Goal: Task Accomplishment & Management: Manage account settings

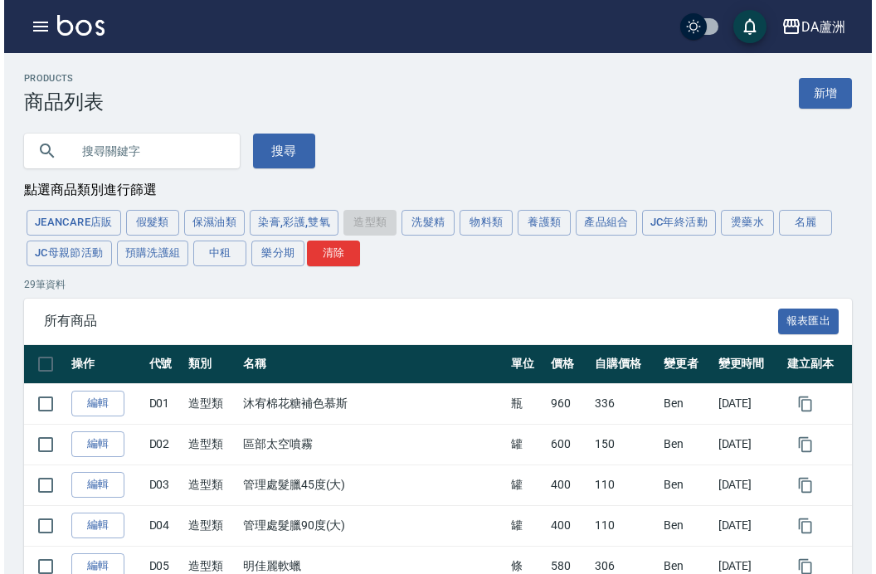
scroll to position [1065, 0]
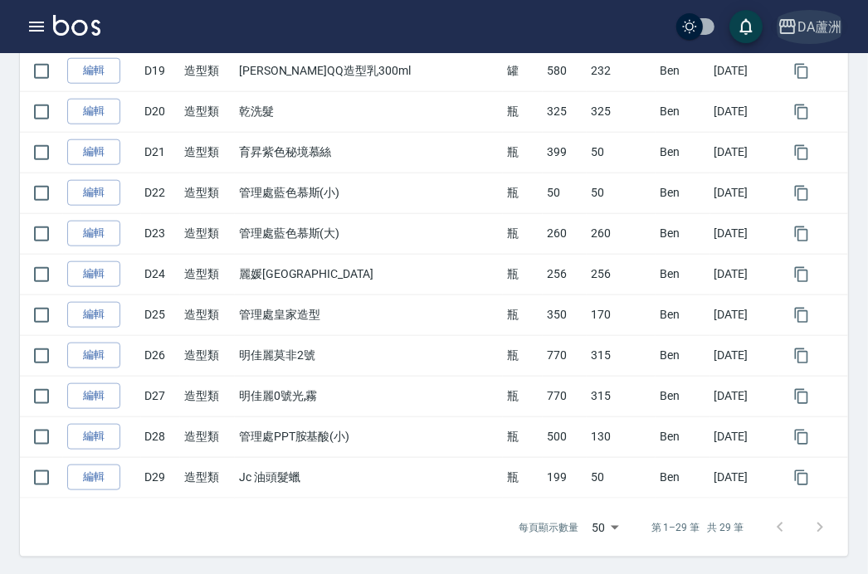
click at [812, 17] on div "DA蘆洲" at bounding box center [820, 27] width 44 height 21
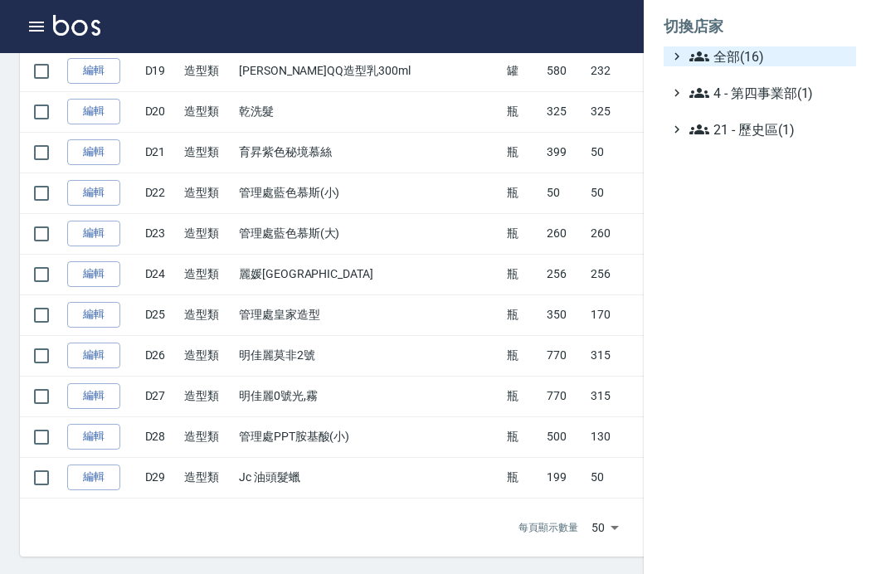
click at [788, 48] on span "全部(16)" at bounding box center [770, 56] width 160 height 20
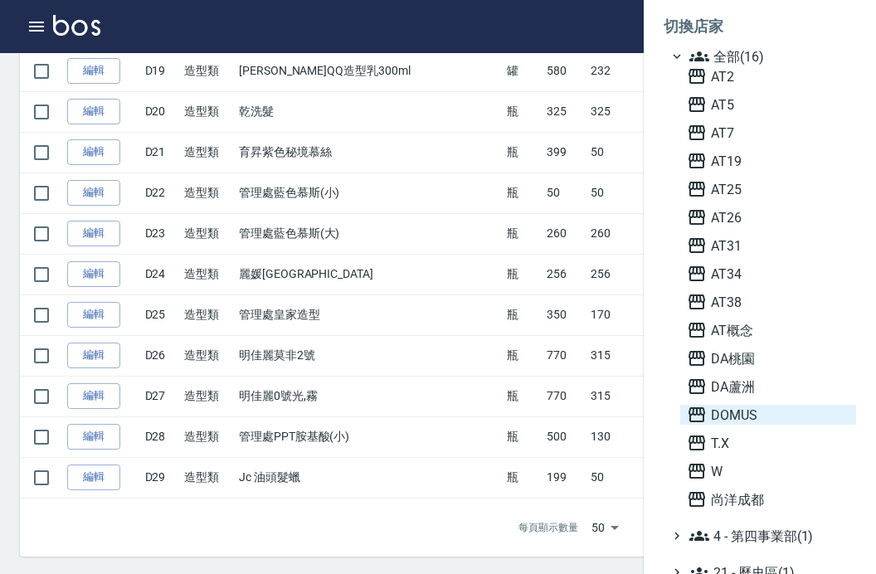
click at [768, 421] on span "DOMUS" at bounding box center [768, 415] width 163 height 20
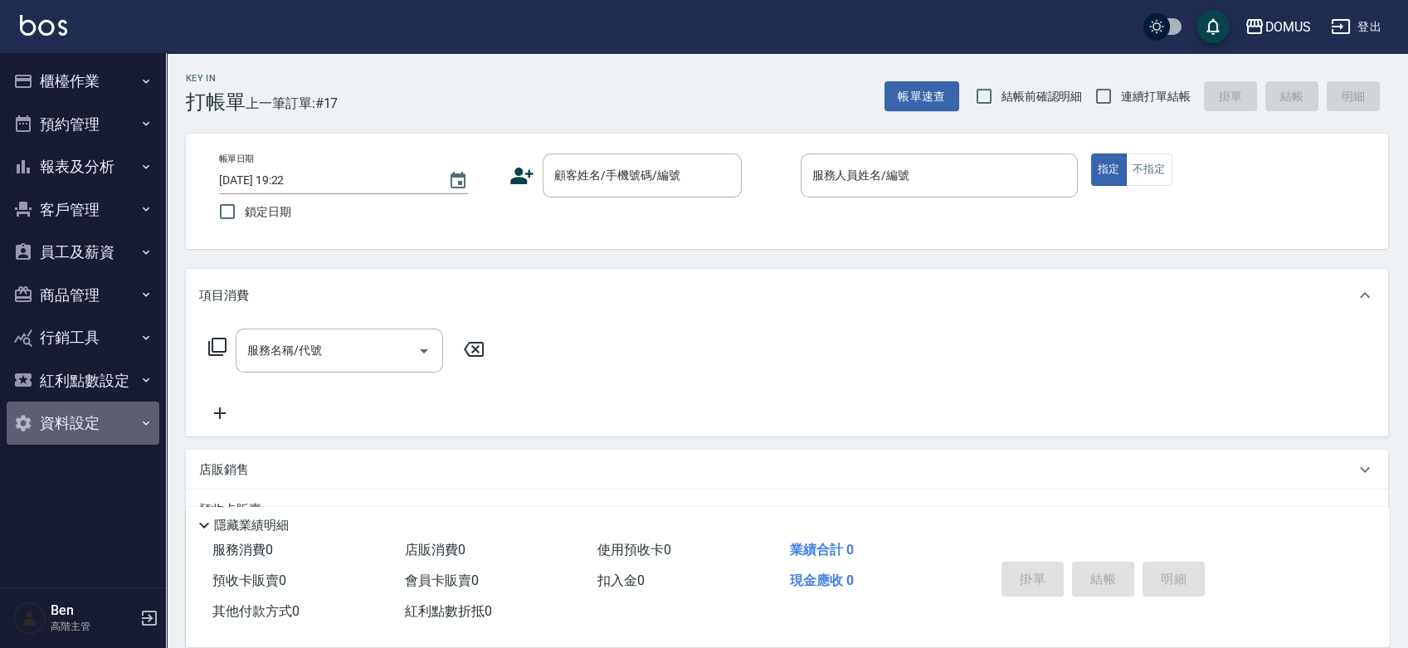
click at [88, 405] on button "資料設定" at bounding box center [83, 423] width 153 height 43
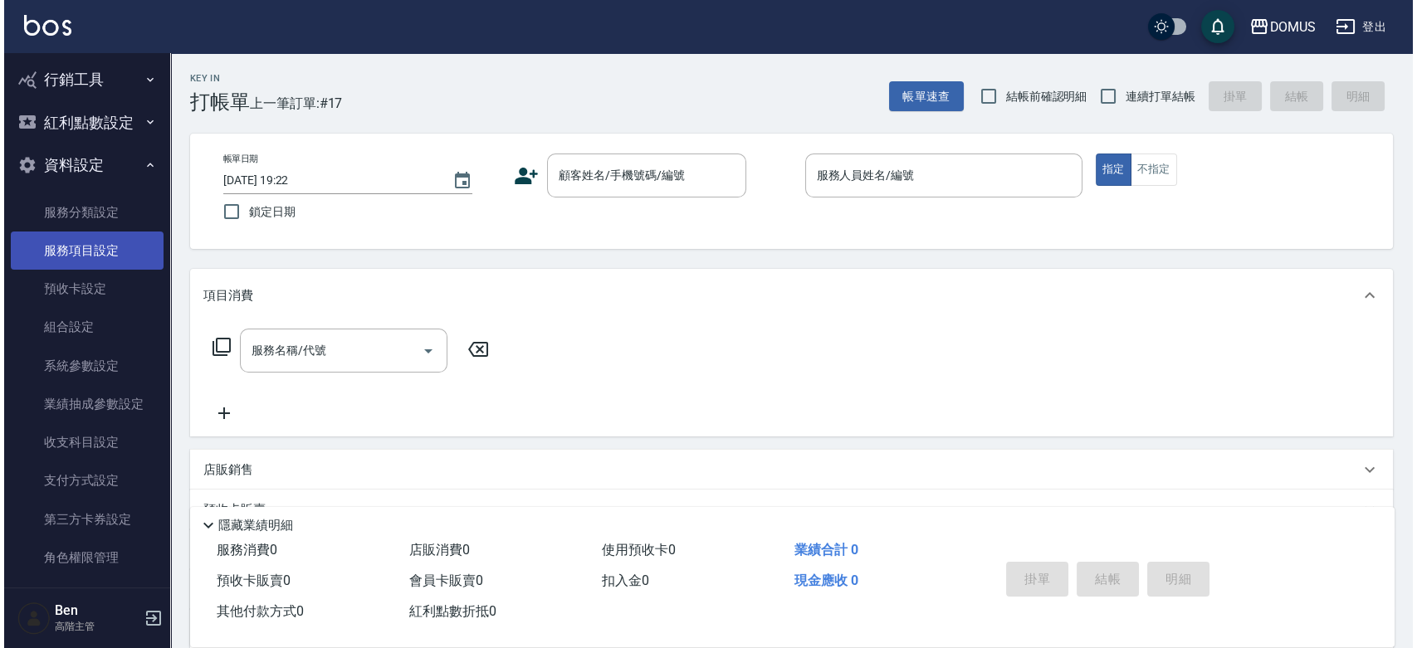
scroll to position [273, 0]
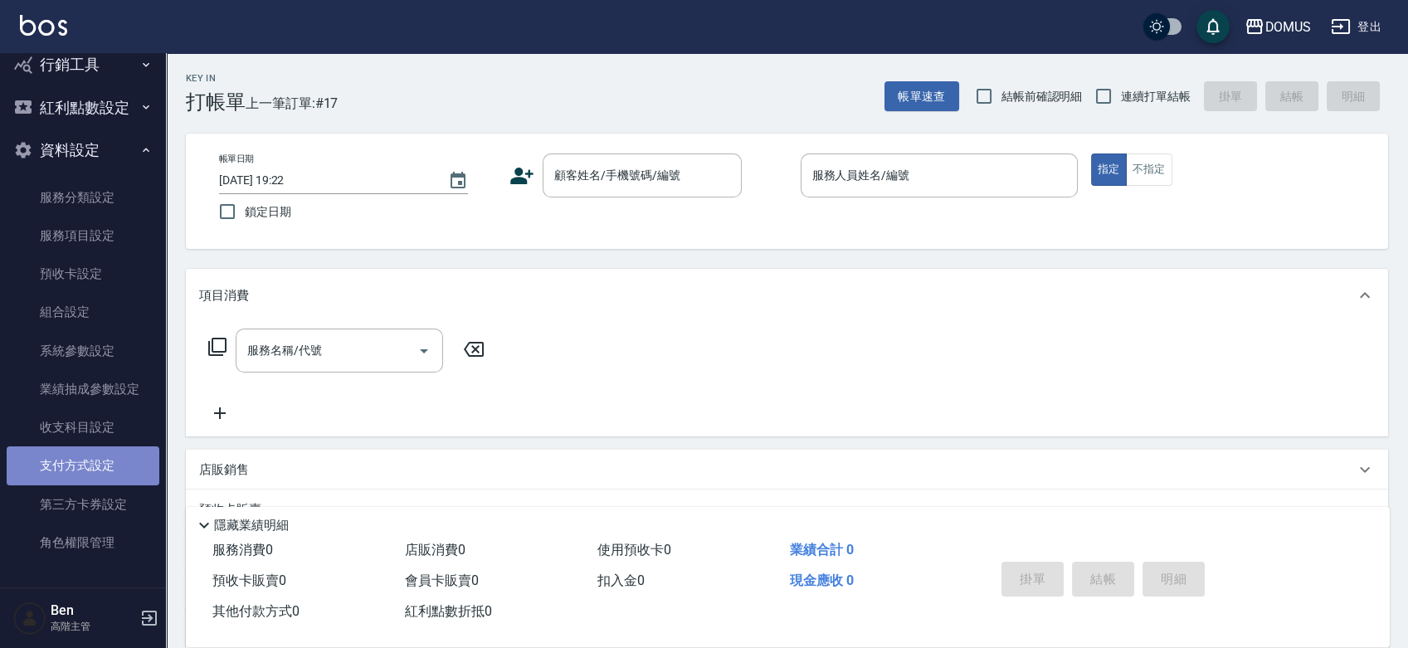
click at [110, 476] on link "支付方式設定" at bounding box center [83, 465] width 153 height 38
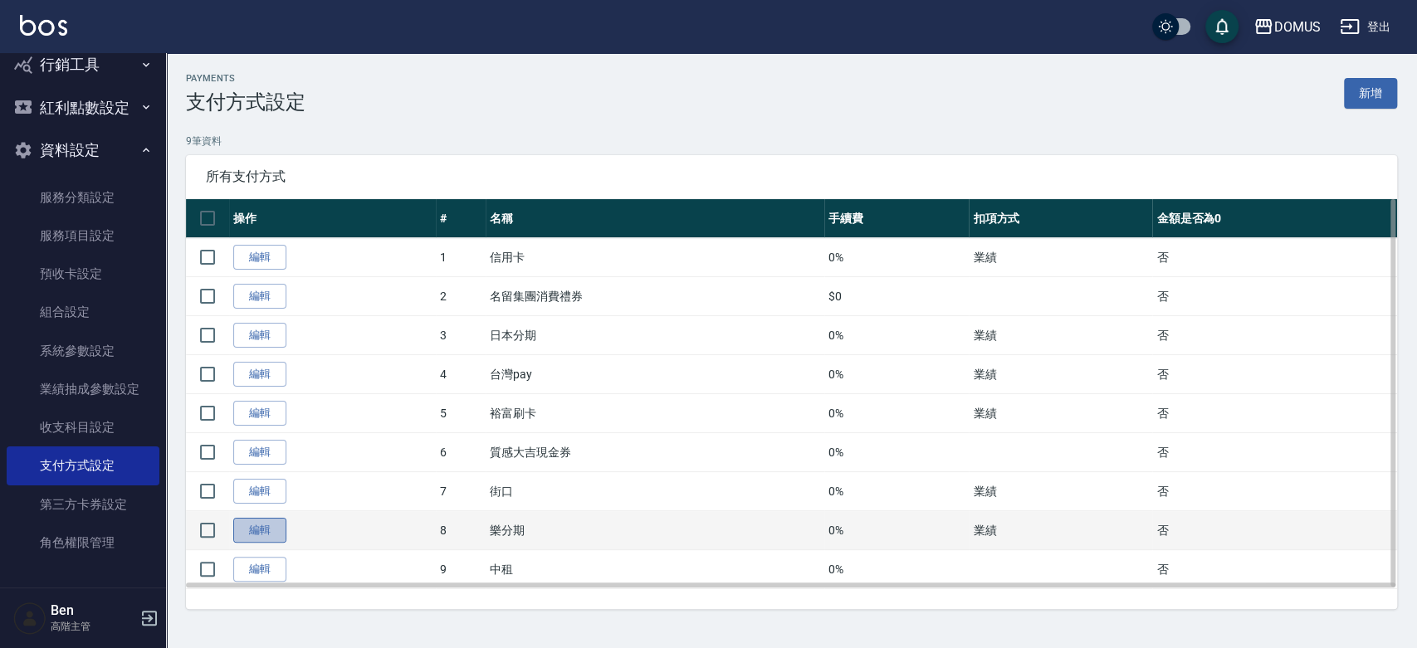
click at [261, 532] on link "編輯" at bounding box center [259, 531] width 53 height 26
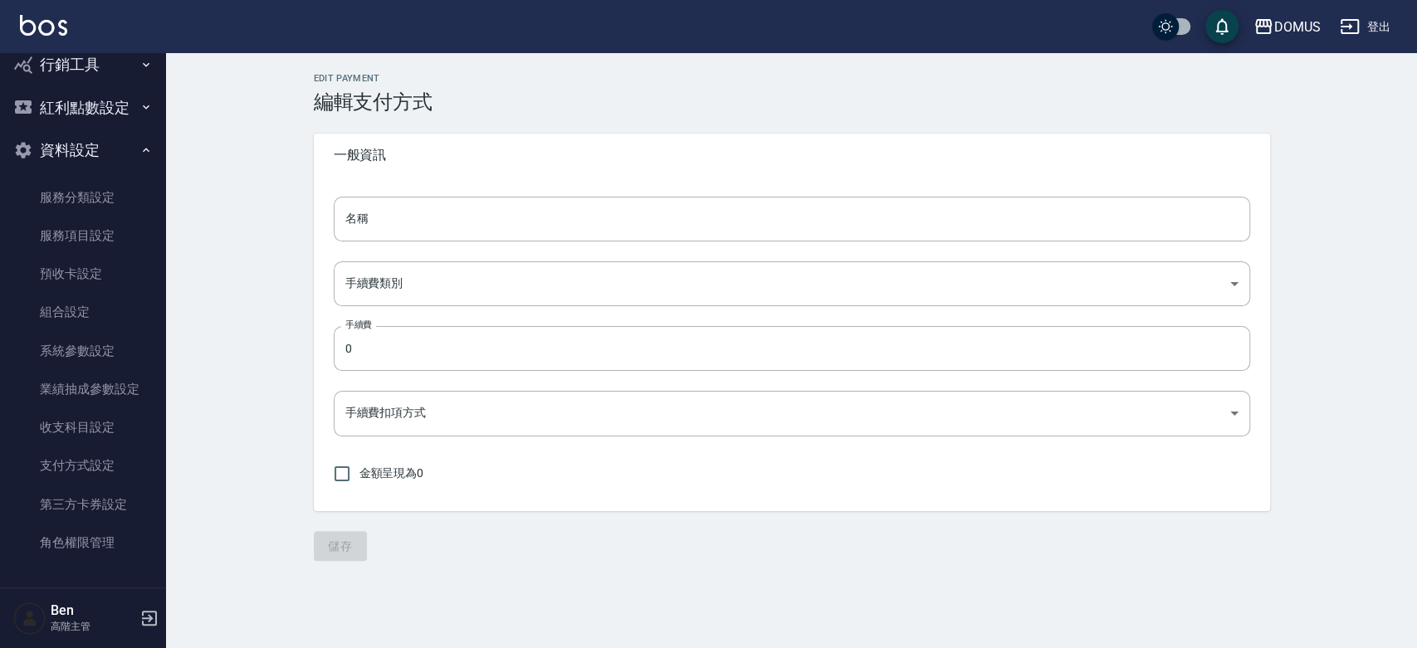
type input "樂分期"
type input "PERCENT"
type input "onSales"
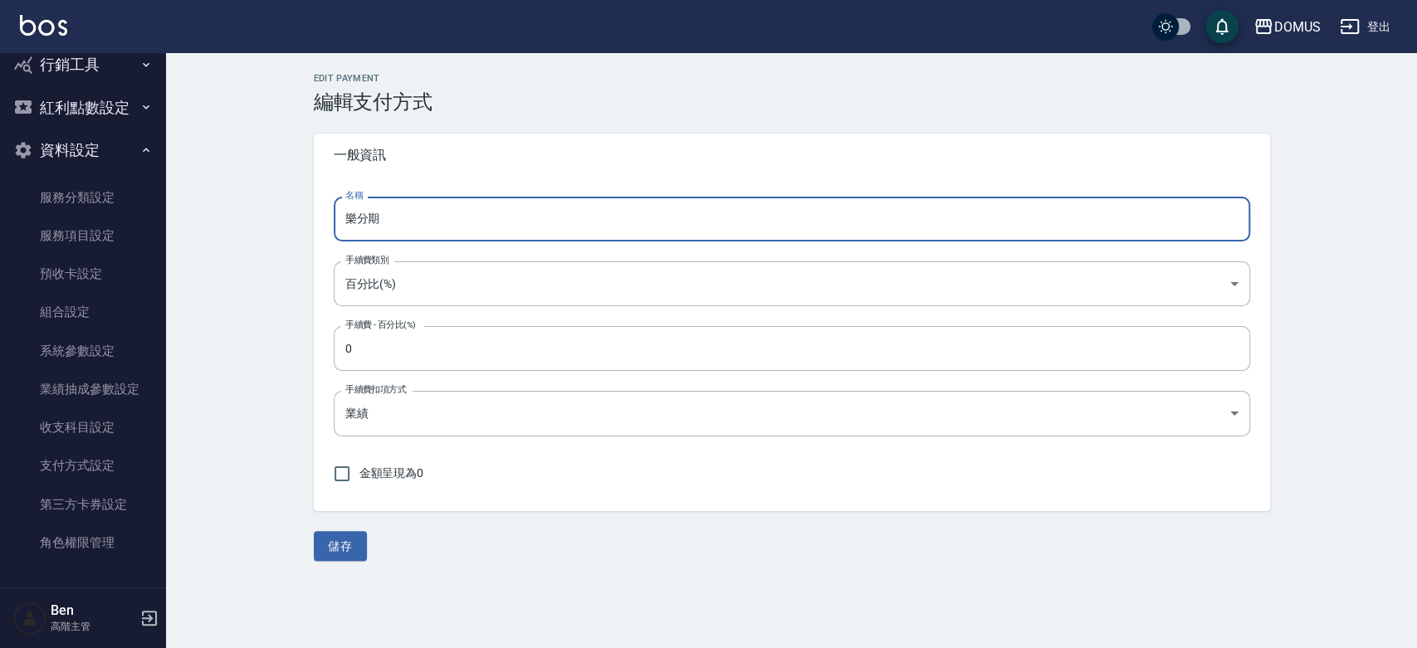
drag, startPoint x: 398, startPoint y: 222, endPoint x: 343, endPoint y: 217, distance: 54.9
click at [343, 217] on input "樂分期" at bounding box center [792, 219] width 916 height 45
type input "Z"
type input "分貝"
click at [339, 536] on button "儲存" at bounding box center [340, 546] width 53 height 31
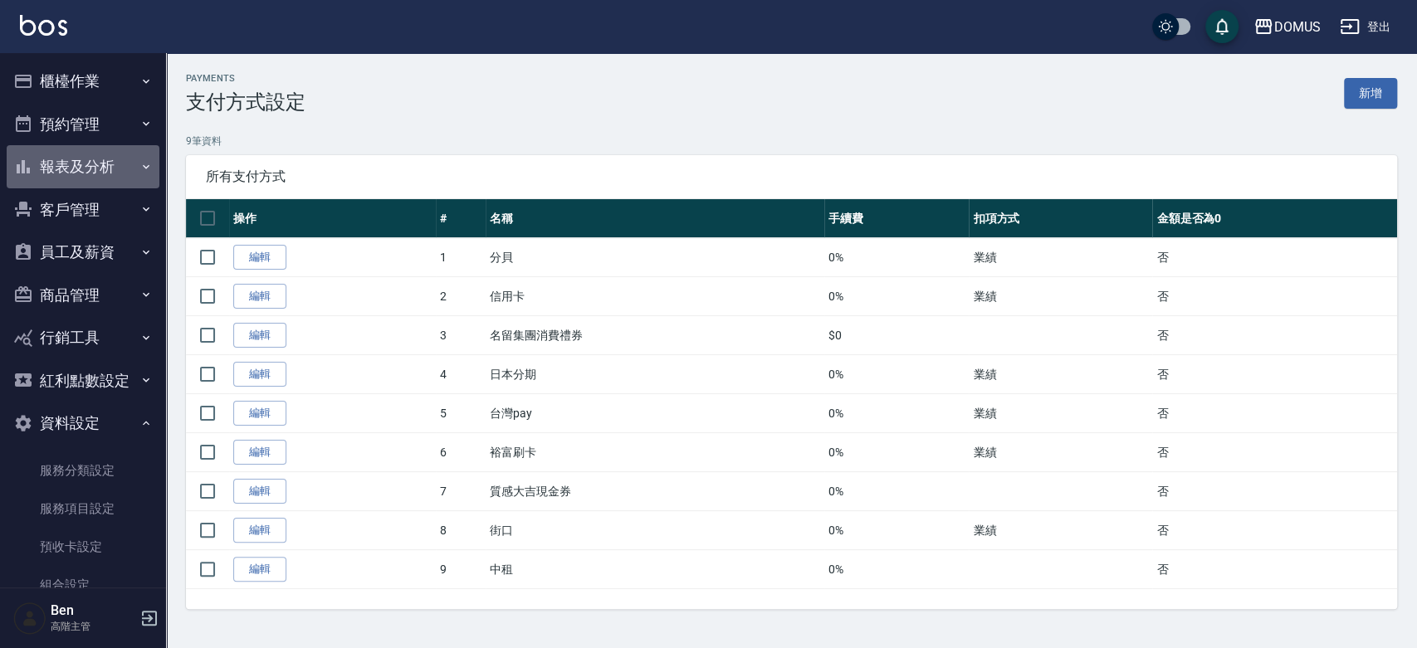
click at [98, 166] on button "報表及分析" at bounding box center [83, 166] width 153 height 43
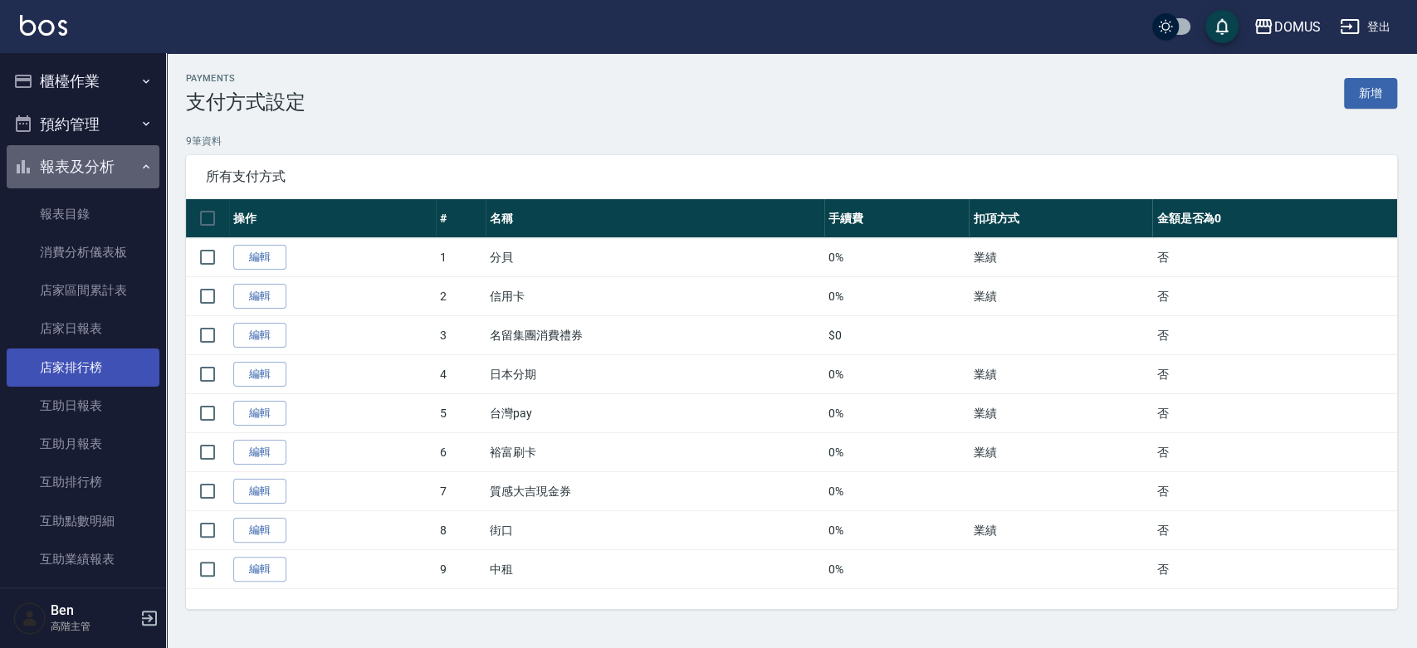
drag, startPoint x: 98, startPoint y: 166, endPoint x: 82, endPoint y: 378, distance: 213.0
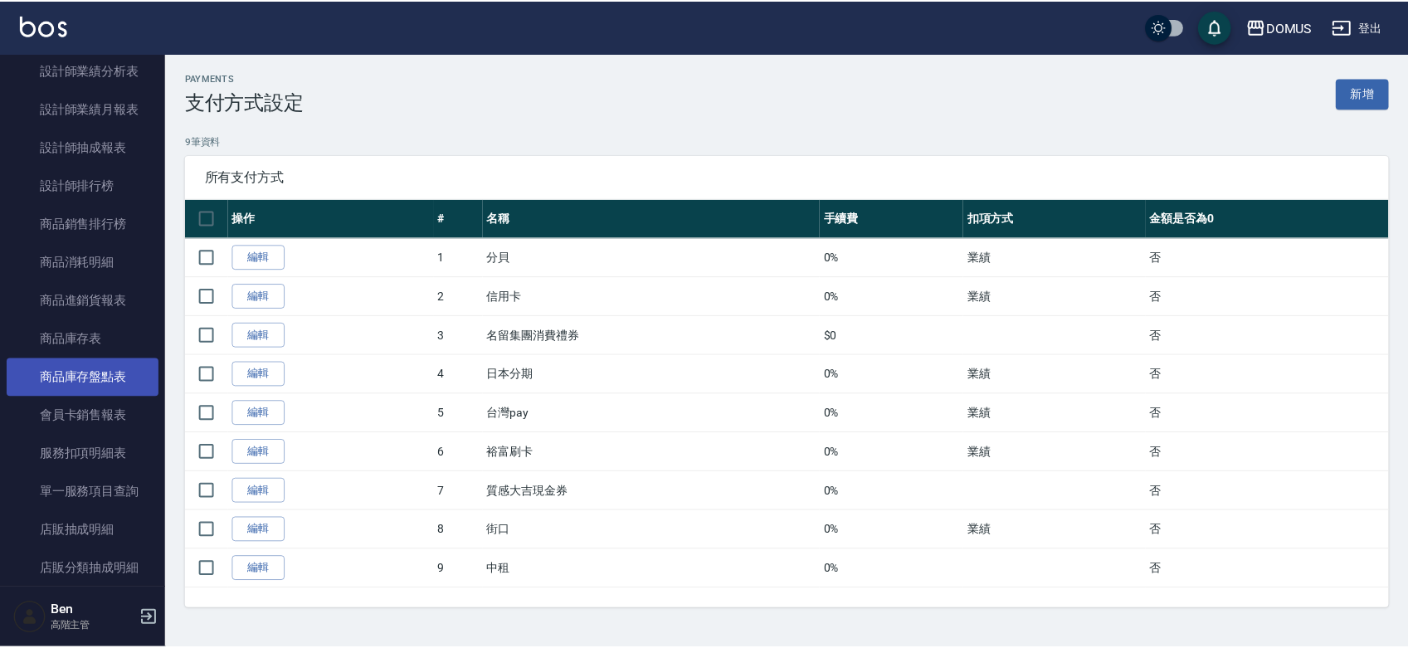
scroll to position [759, 0]
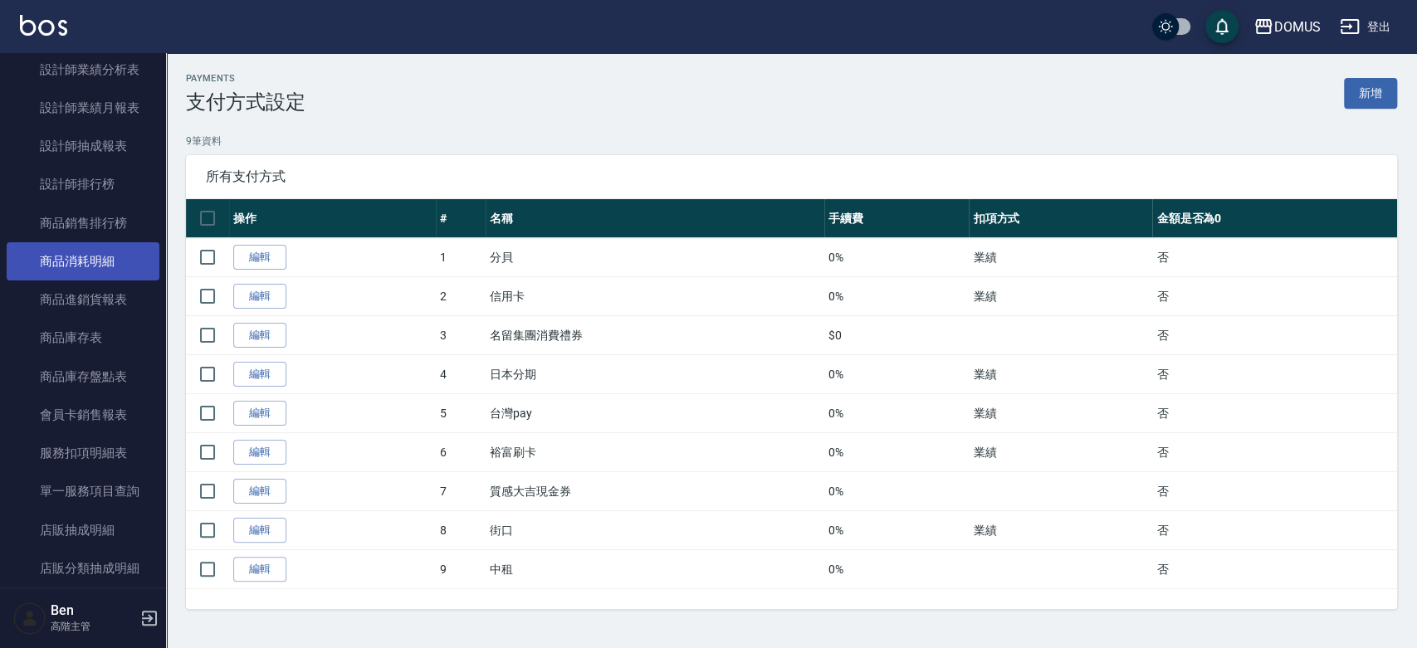
click at [82, 266] on link "商品消耗明細" at bounding box center [83, 261] width 153 height 38
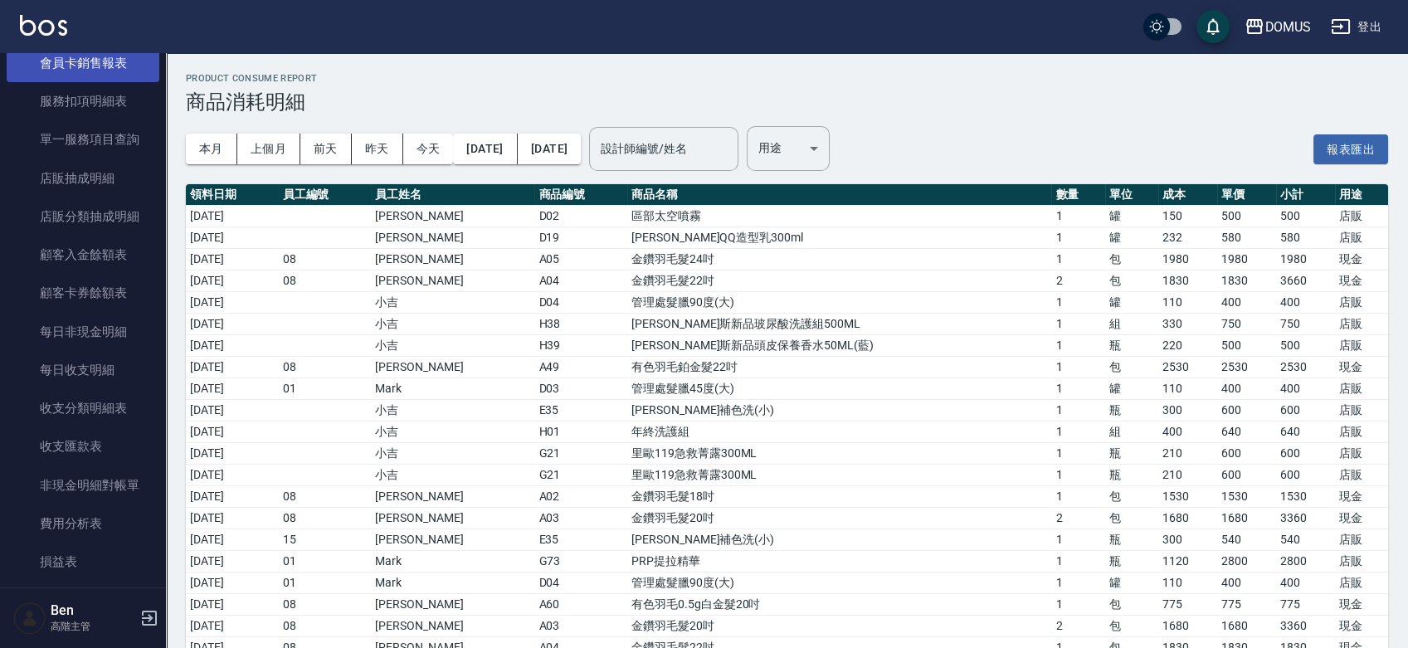
scroll to position [1112, 0]
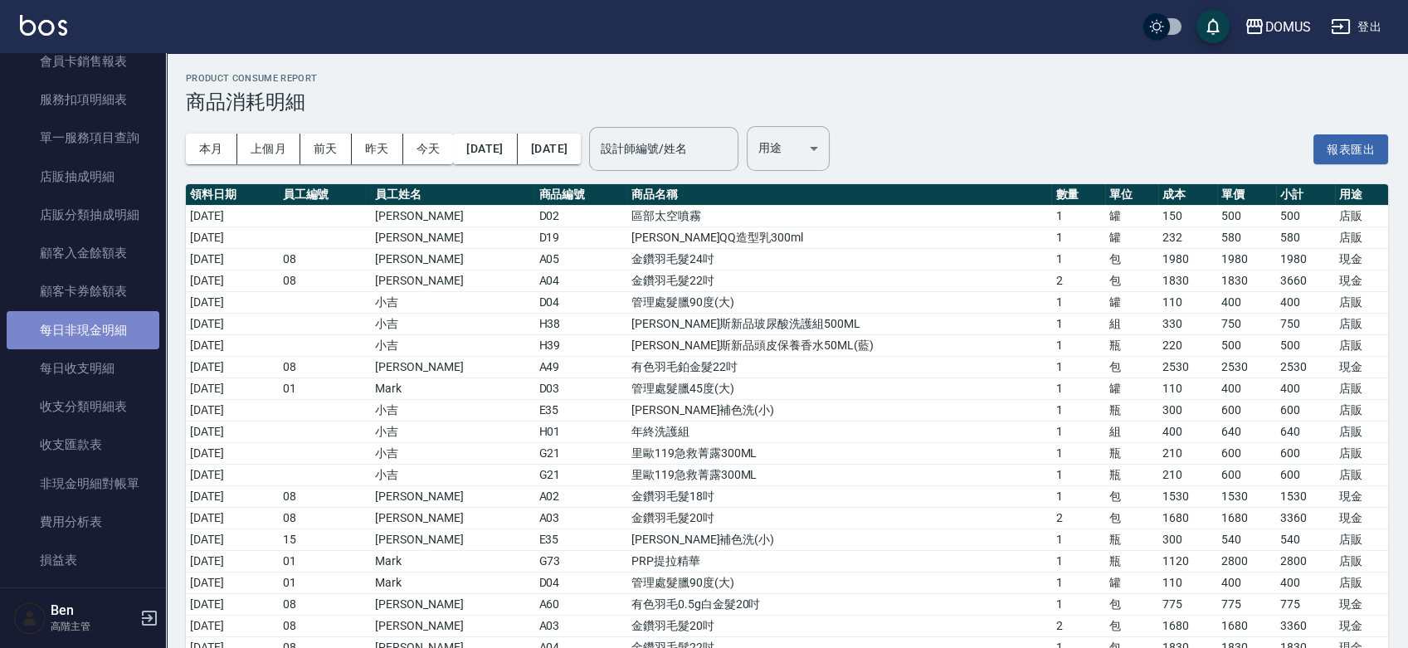
click at [93, 337] on link "每日非現金明細" at bounding box center [83, 330] width 153 height 38
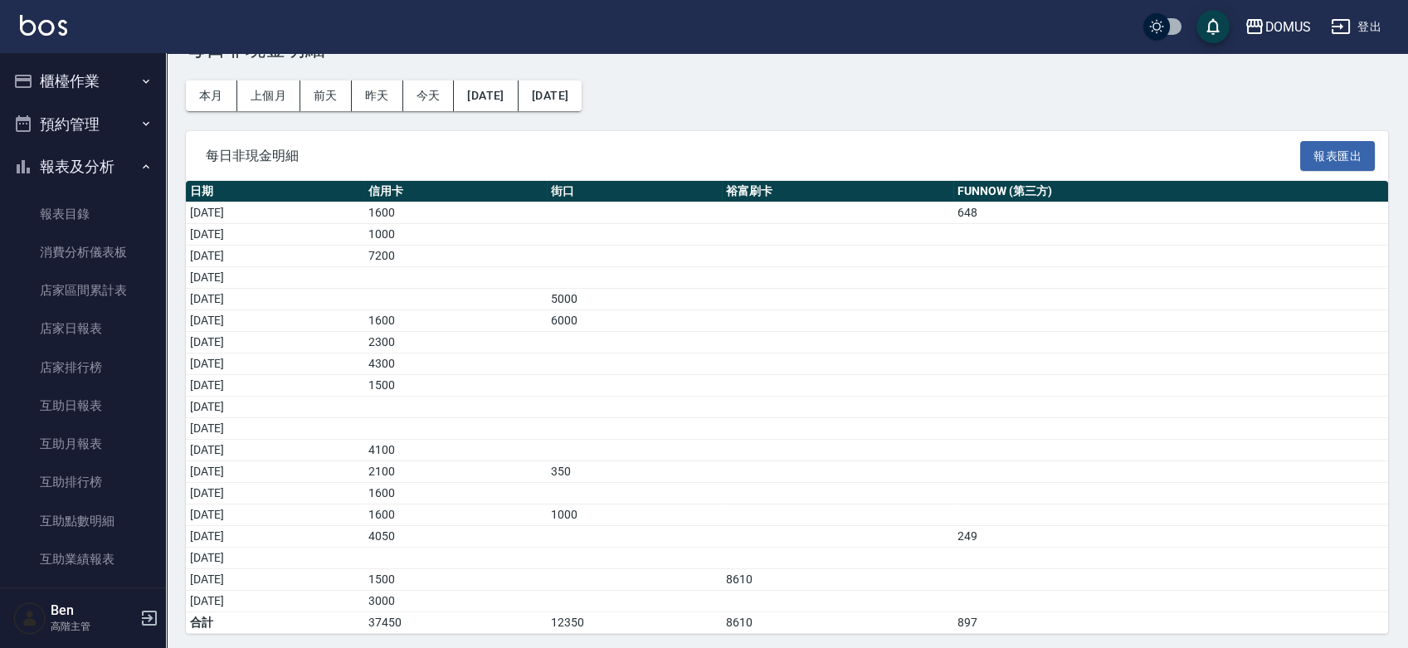
click at [109, 71] on button "櫃檯作業" at bounding box center [83, 81] width 153 height 43
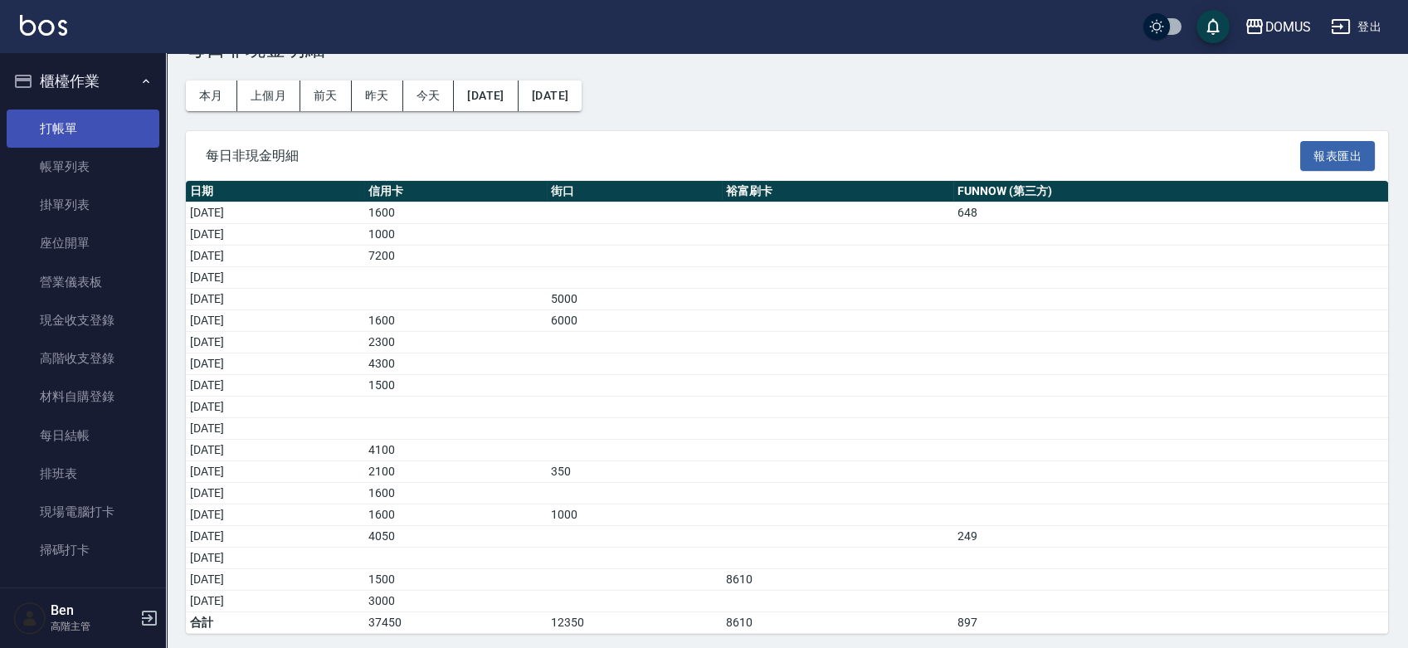
click at [76, 131] on link "打帳單" at bounding box center [83, 129] width 153 height 38
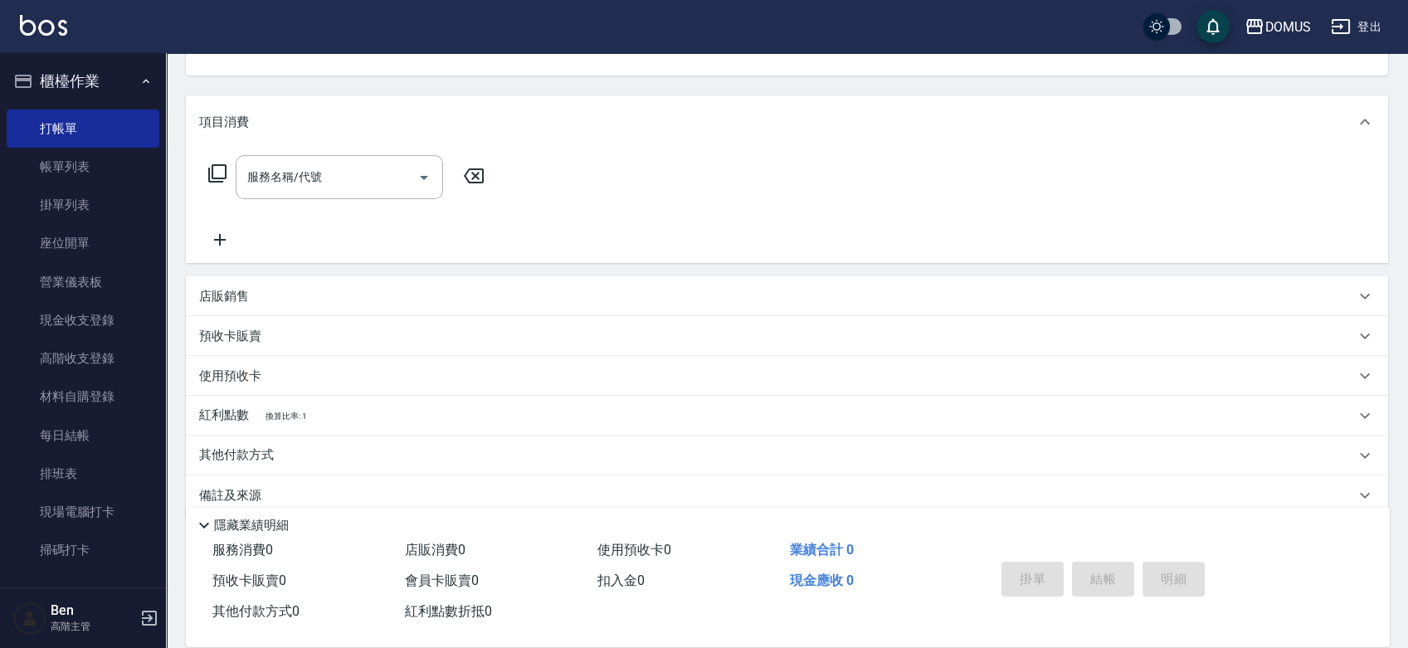
scroll to position [198, 0]
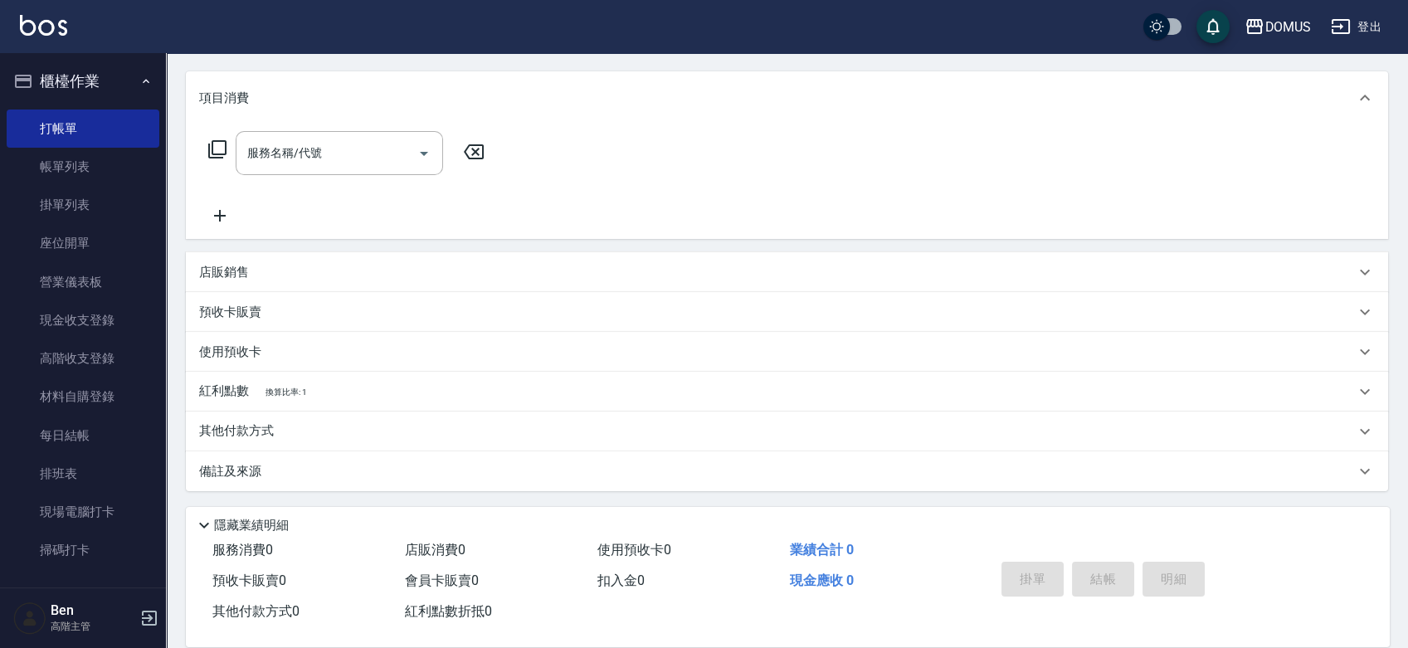
click at [259, 424] on p "其他付款方式" at bounding box center [240, 431] width 83 height 18
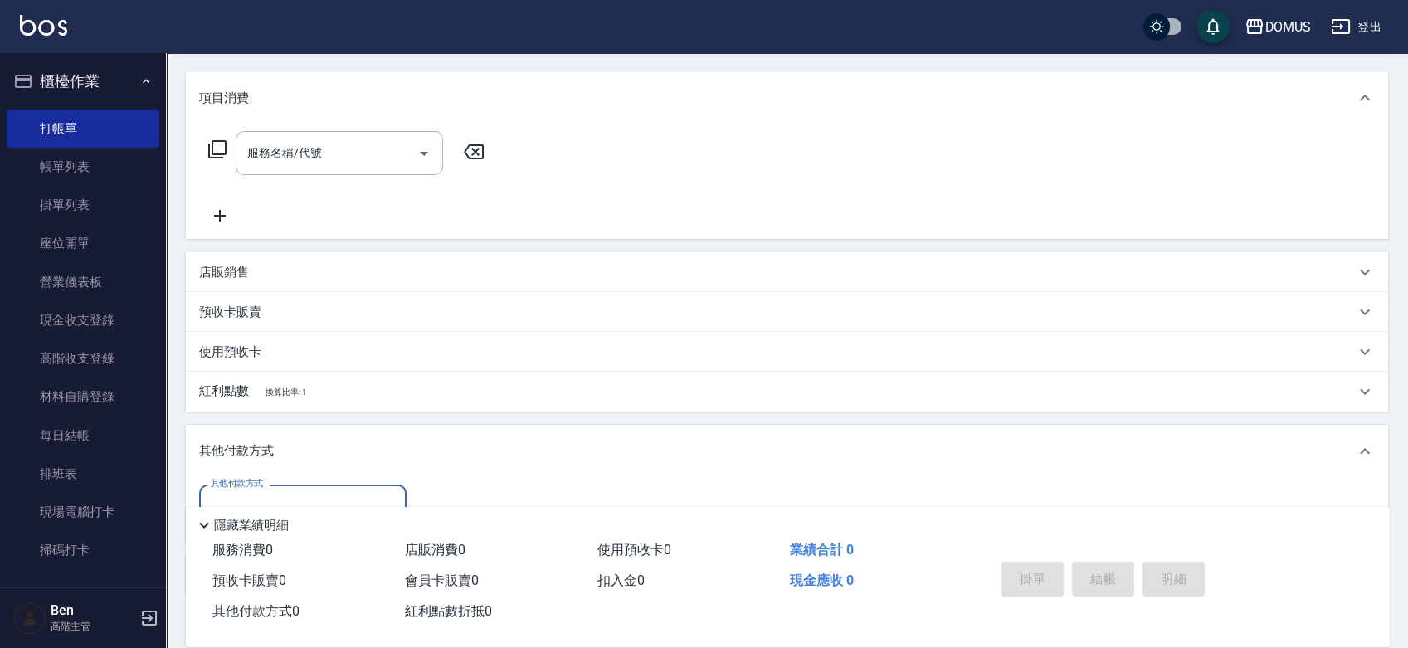
scroll to position [300, 0]
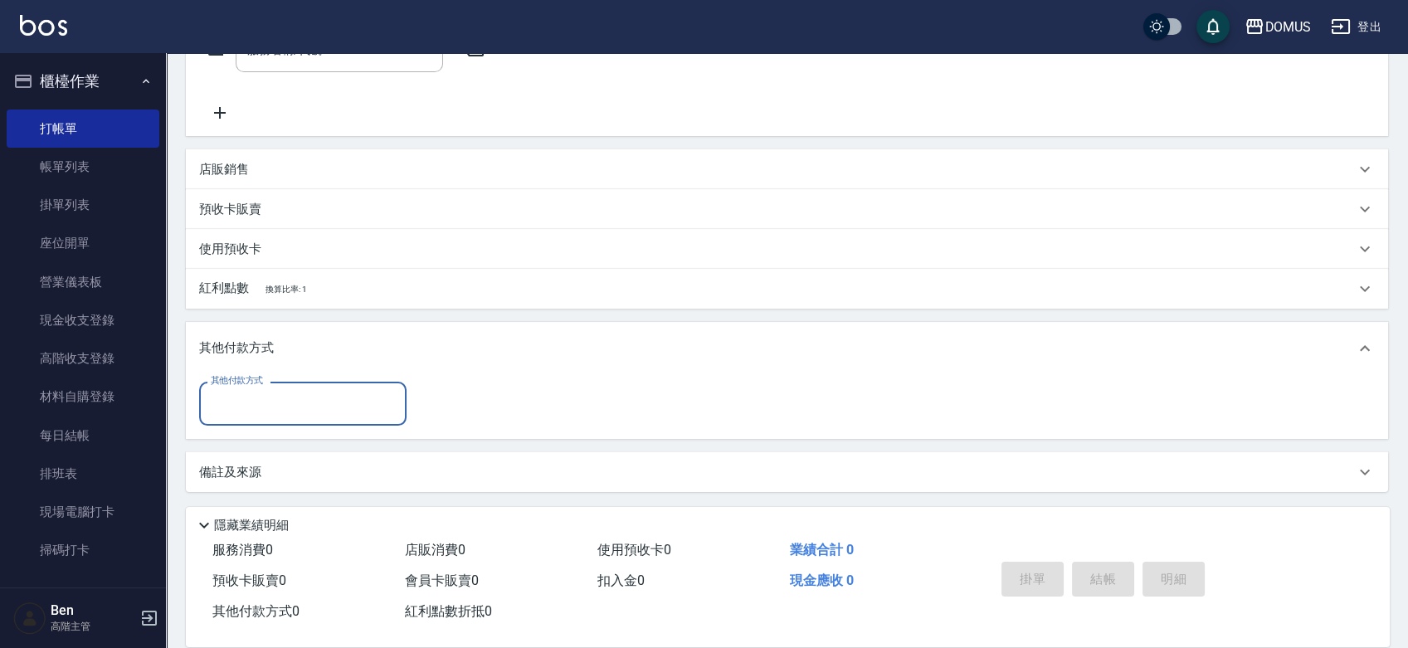
click at [281, 411] on input "其他付款方式" at bounding box center [303, 403] width 193 height 29
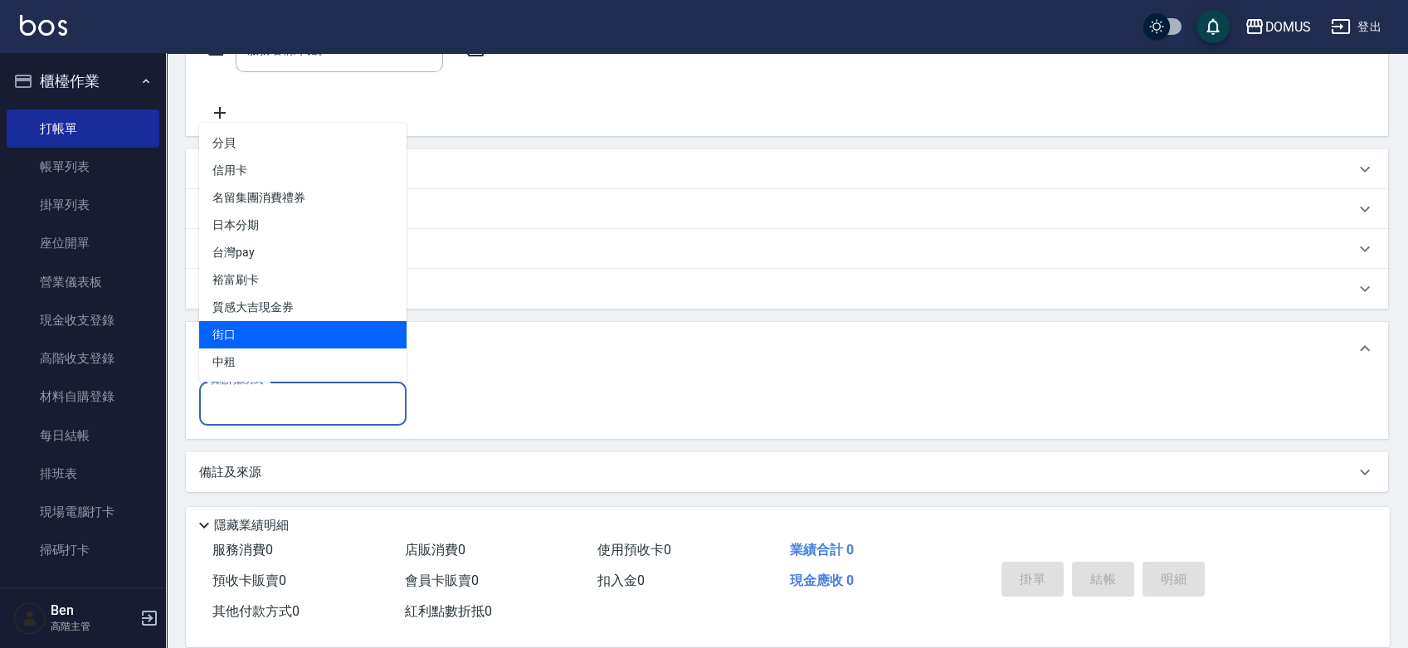
scroll to position [0, 0]
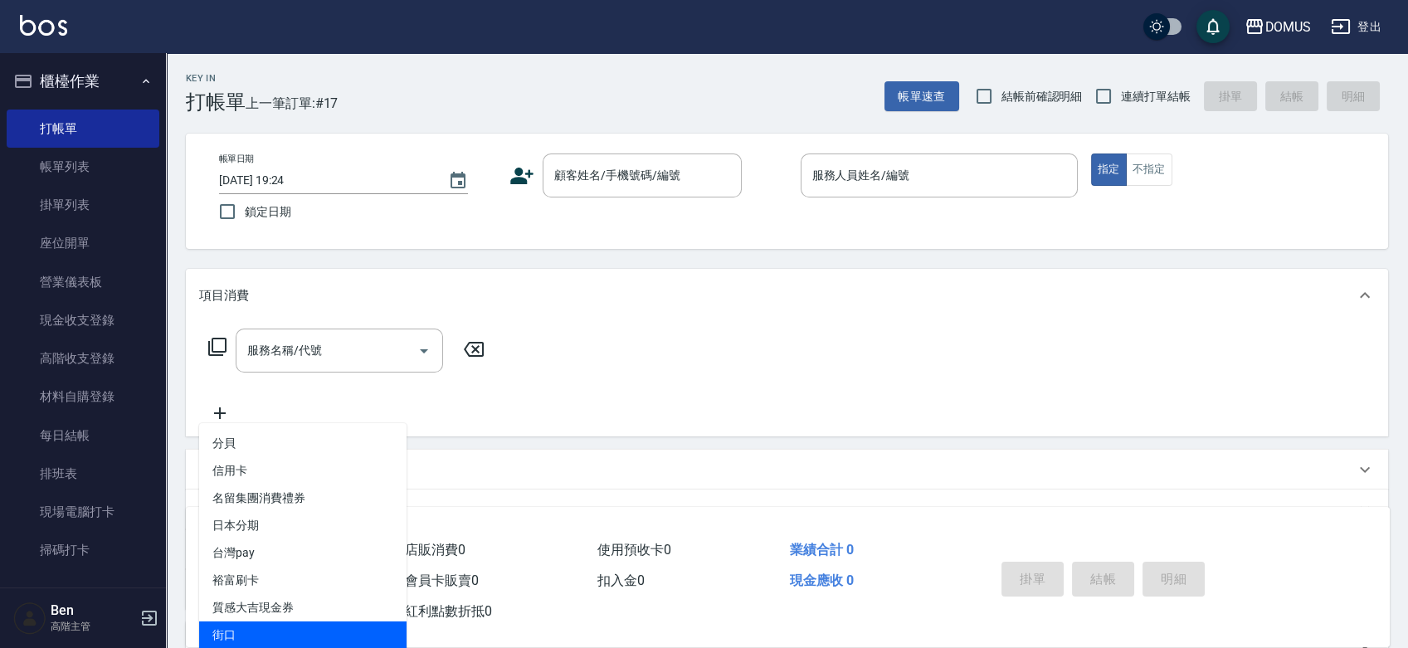
click at [604, 398] on div "服務名稱/代號 服務名稱/代號" at bounding box center [787, 379] width 1203 height 115
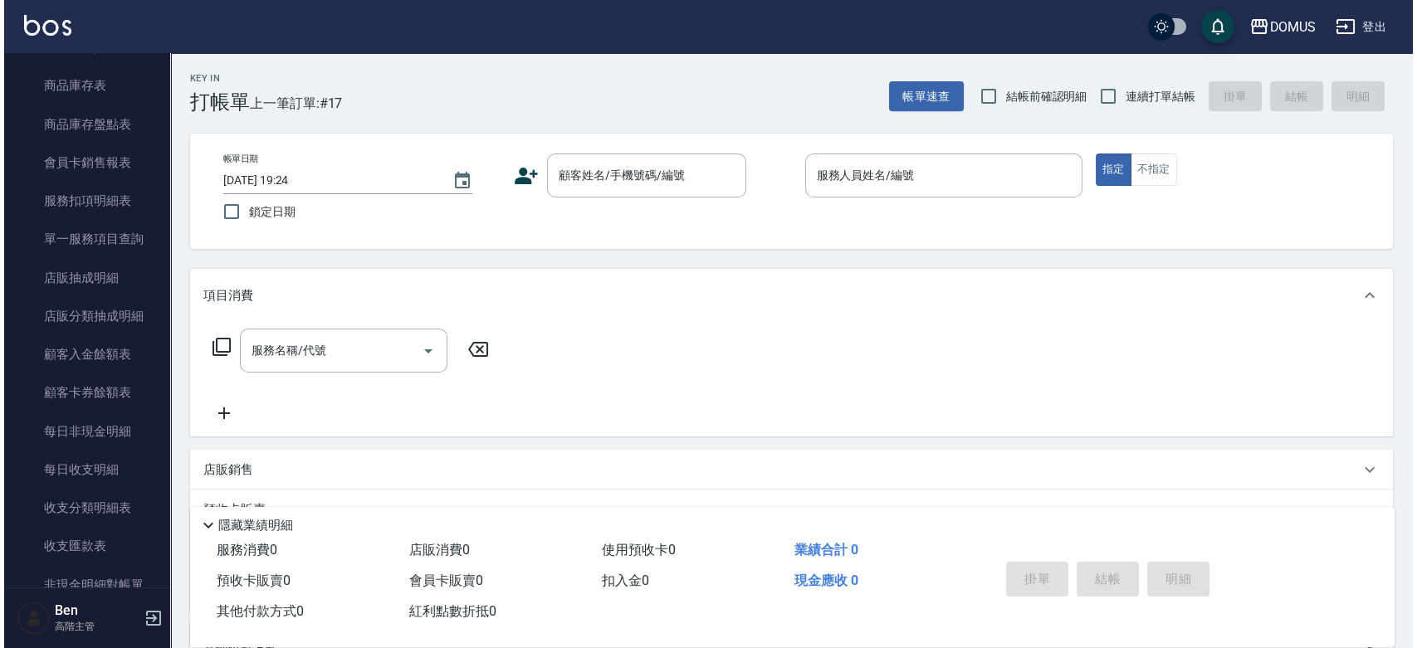
scroll to position [1486, 0]
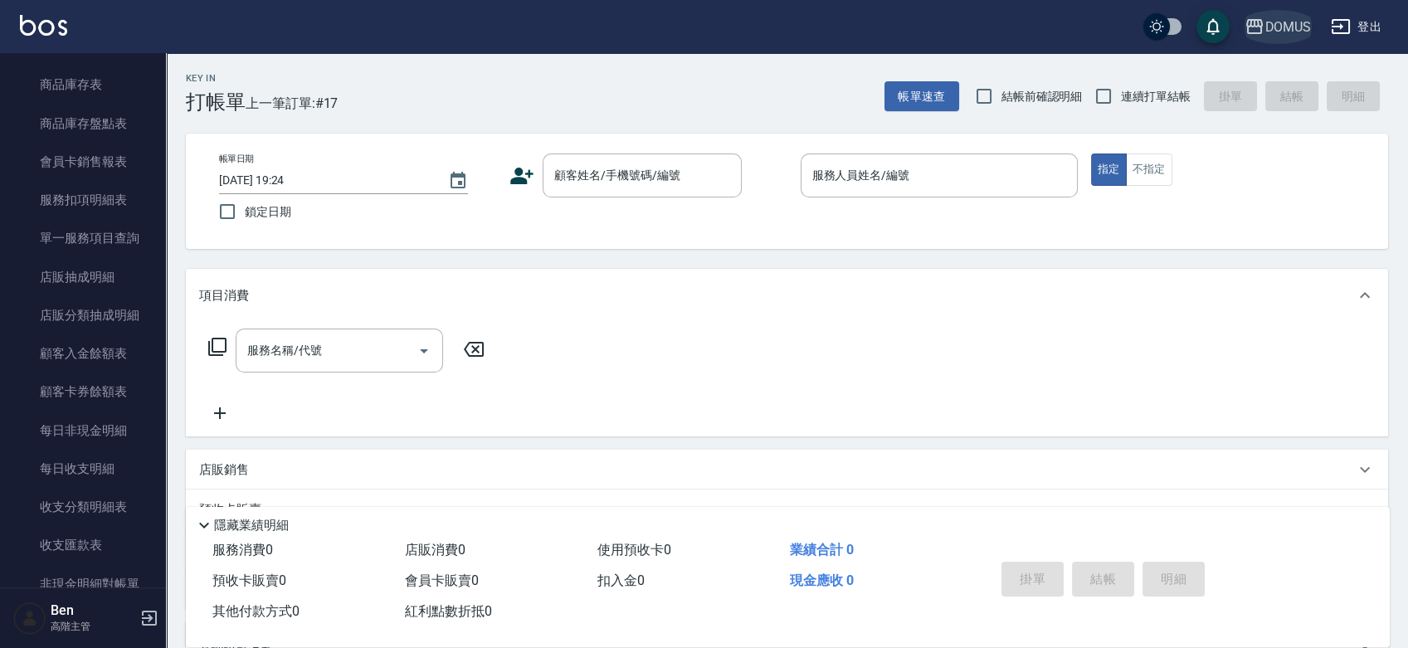
drag, startPoint x: 1266, startPoint y: 35, endPoint x: 1295, endPoint y: 21, distance: 32.3
click at [876, 21] on div "DOMUS" at bounding box center [1288, 27] width 46 height 21
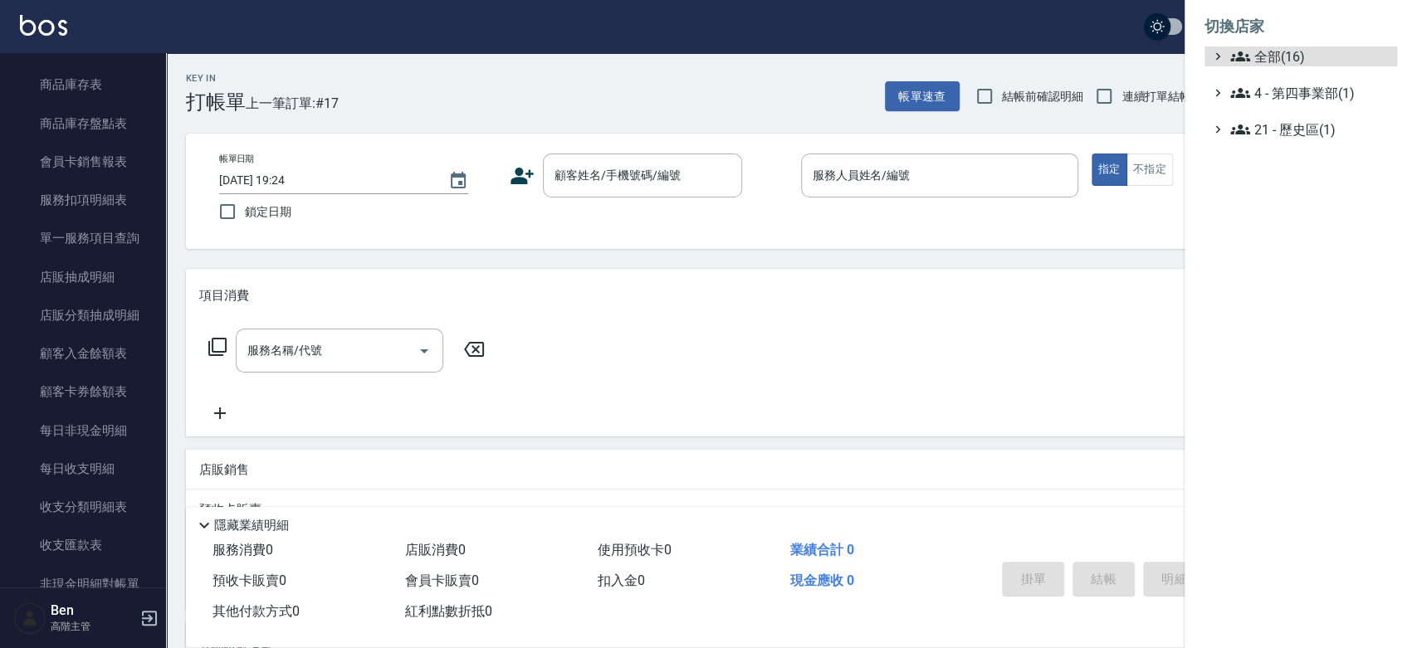
click at [876, 71] on ul "全部(16) 4 - 第四事業部(1) 21 - 歷史區(1)" at bounding box center [1300, 92] width 193 height 93
click at [876, 60] on span "全部(16)" at bounding box center [1310, 56] width 160 height 20
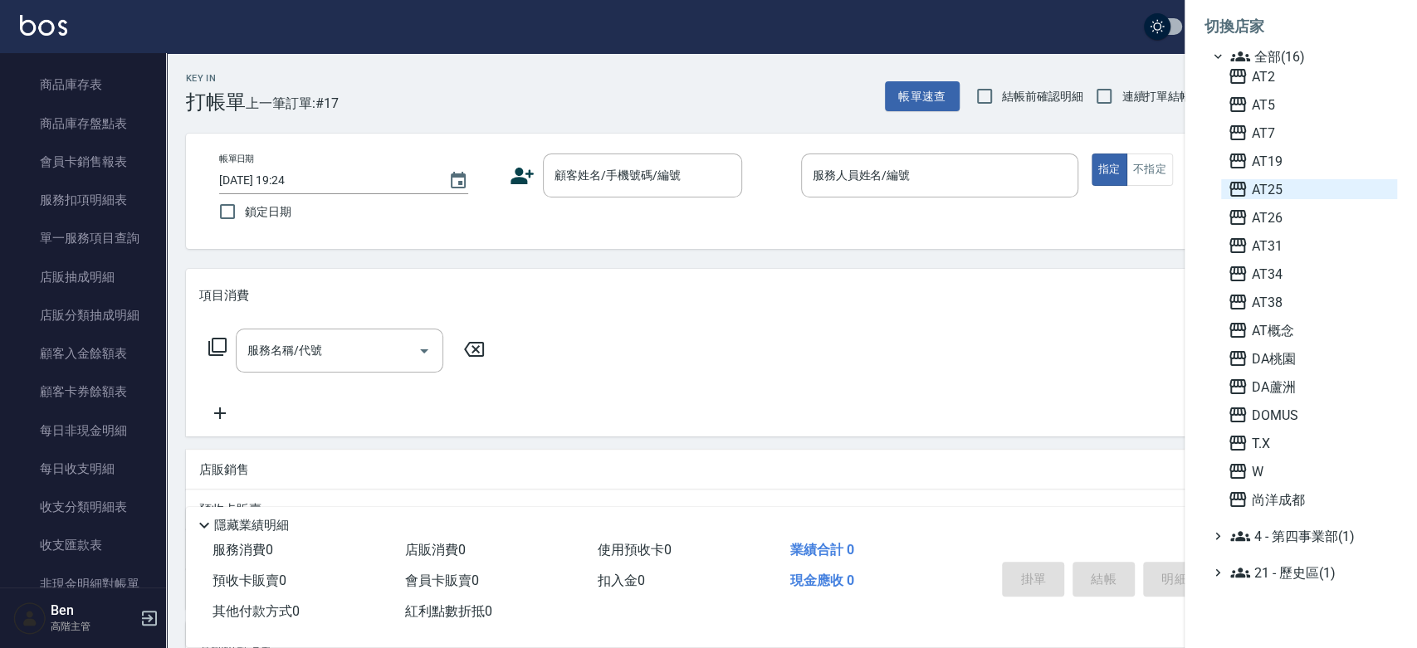
click at [876, 184] on span "AT25" at bounding box center [1308, 189] width 163 height 20
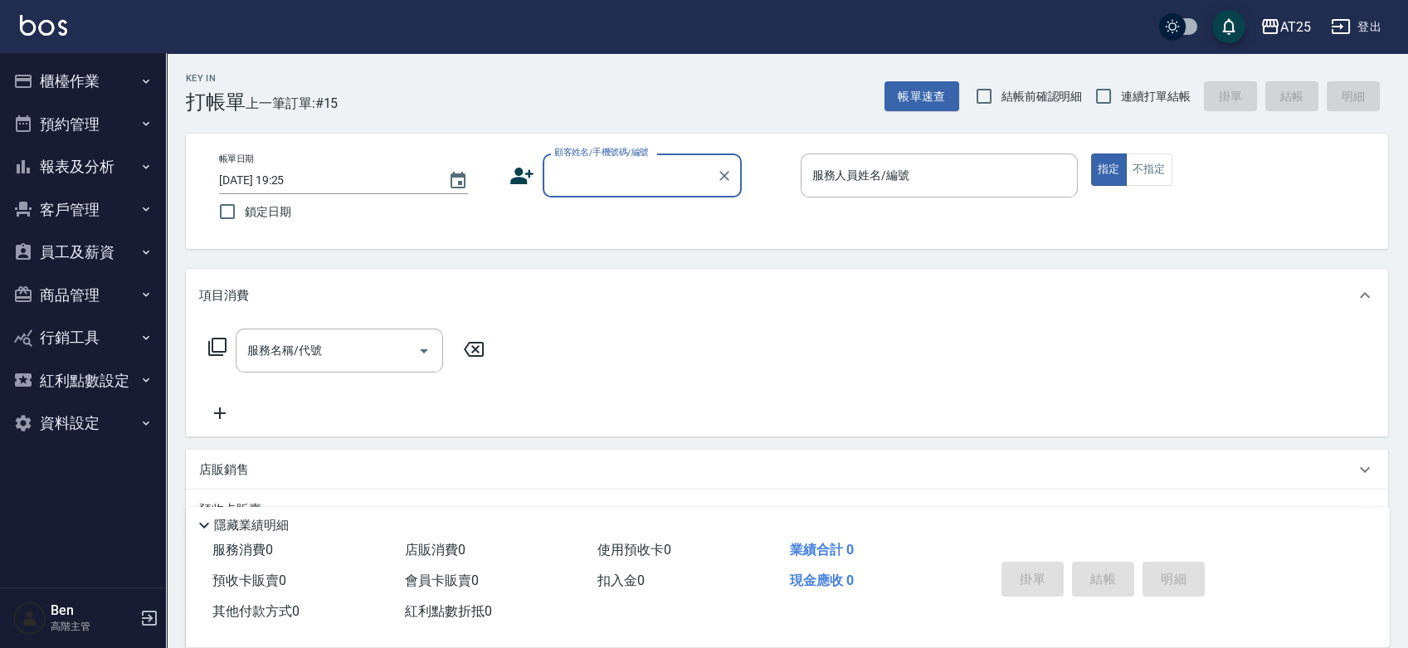
click at [87, 418] on button "資料設定" at bounding box center [83, 423] width 153 height 43
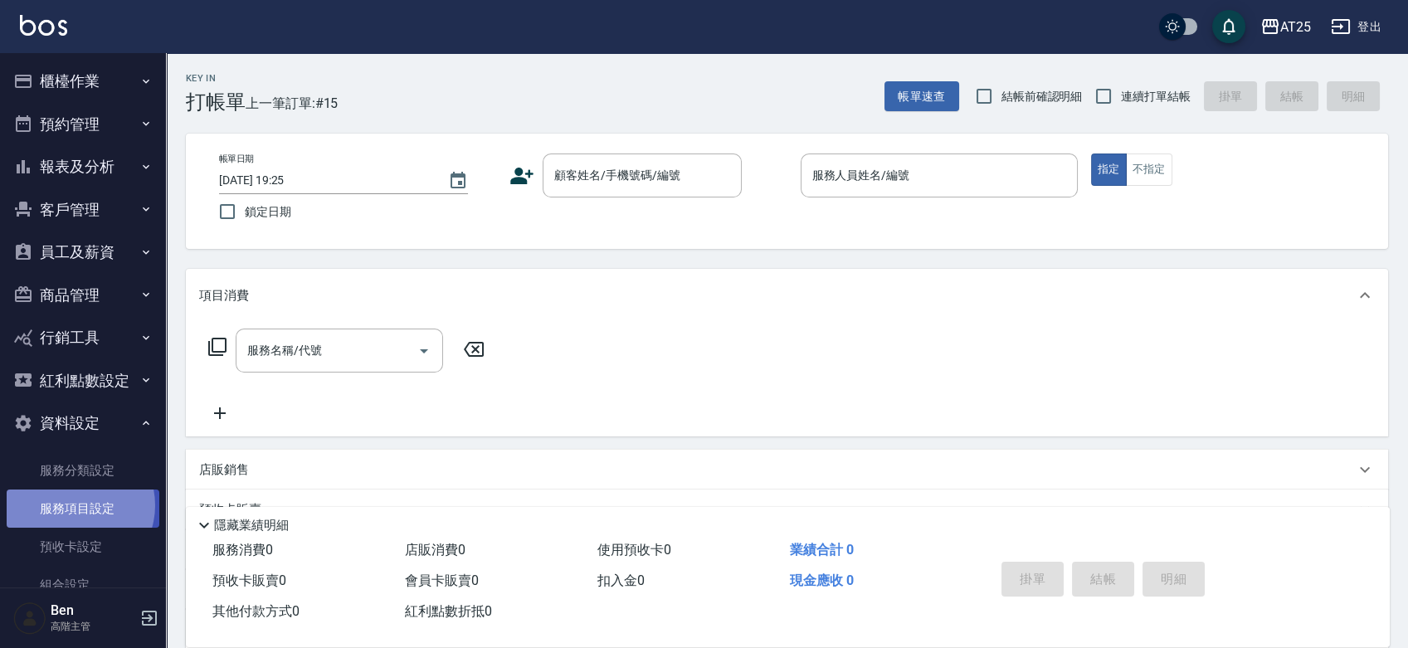
click at [73, 505] on link "服務項目設定" at bounding box center [83, 509] width 153 height 38
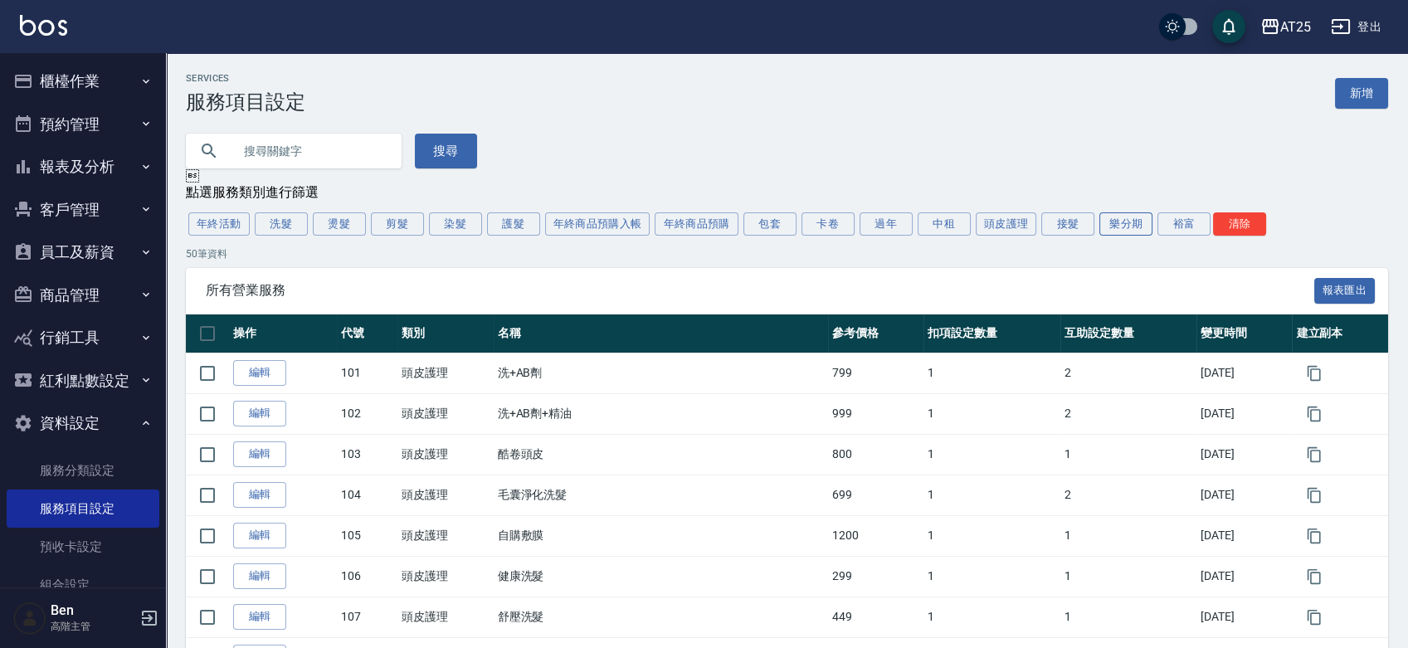
click at [1112, 229] on button "樂分期" at bounding box center [1126, 223] width 53 height 23
